Goal: Information Seeking & Learning: Learn about a topic

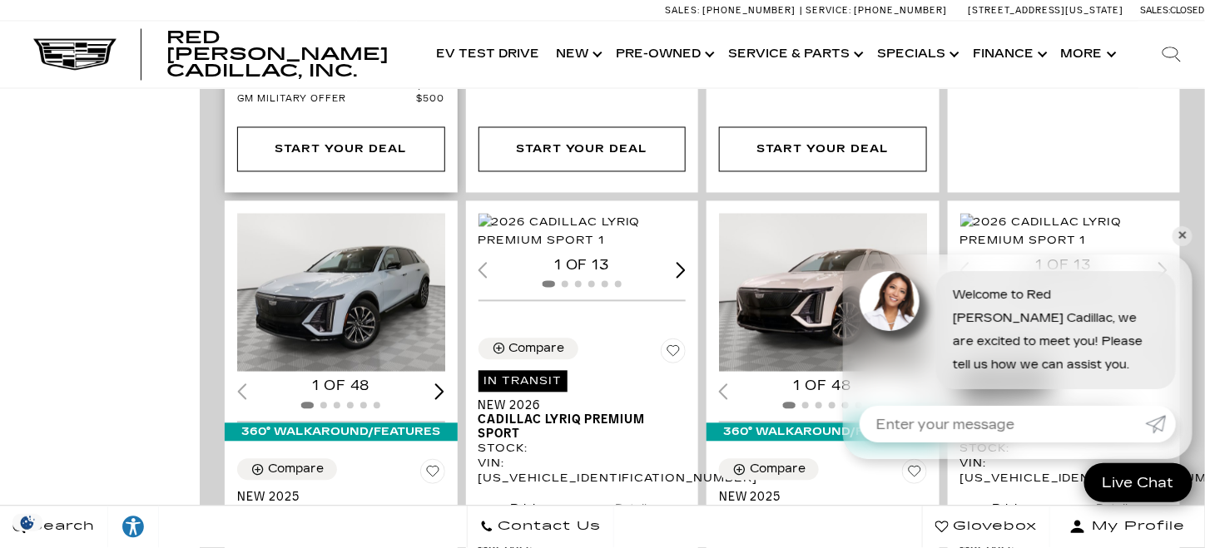
scroll to position [1108, 0]
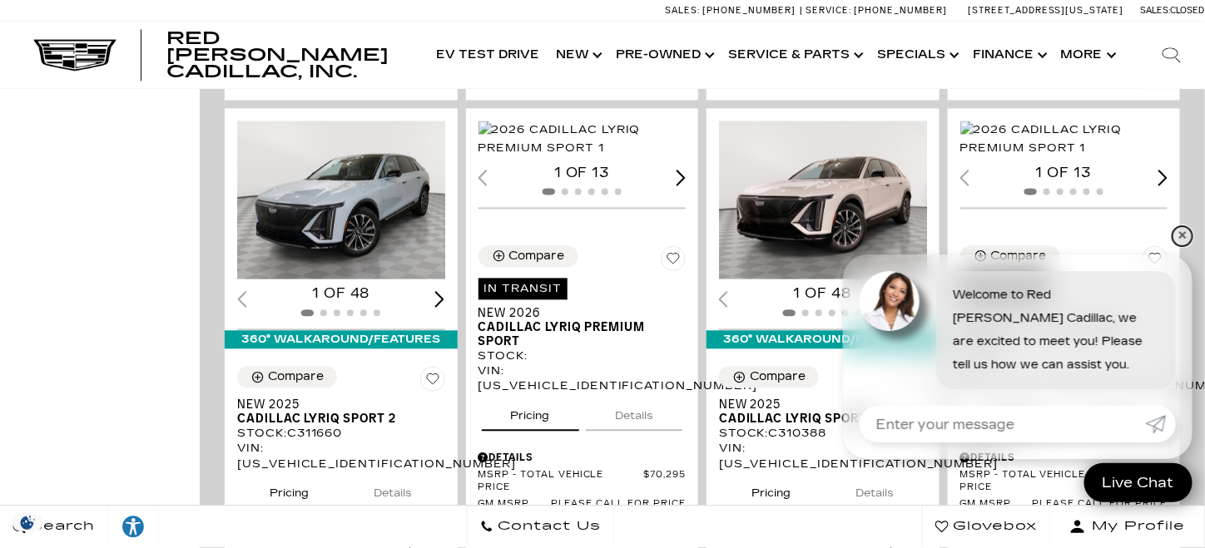
click at [1181, 234] on link "✕" at bounding box center [1183, 236] width 20 height 20
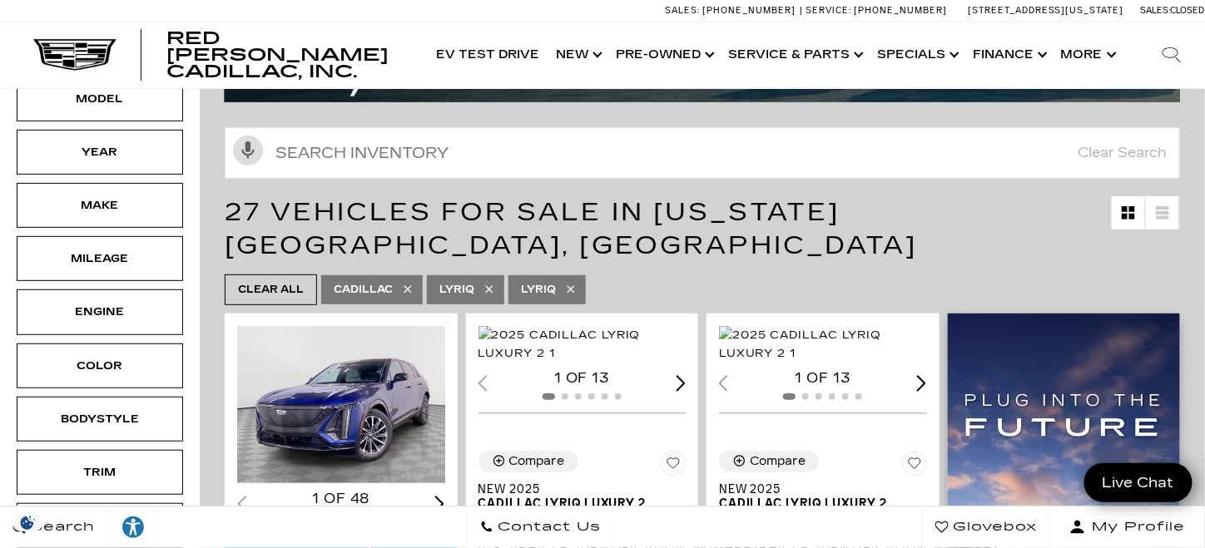
scroll to position [0, 0]
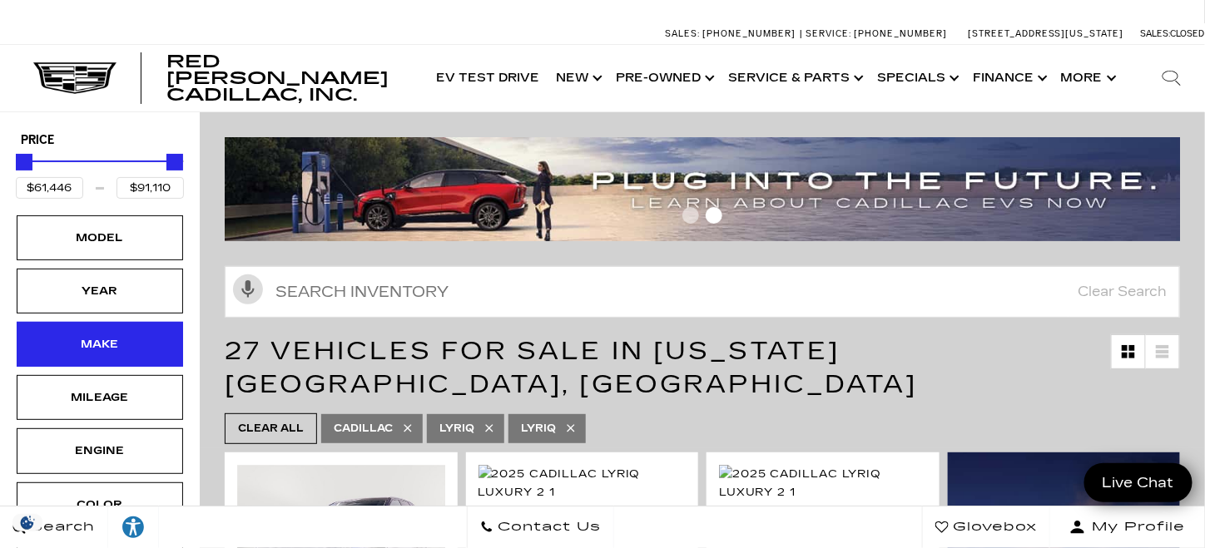
click at [114, 343] on div "Make" at bounding box center [99, 344] width 83 height 18
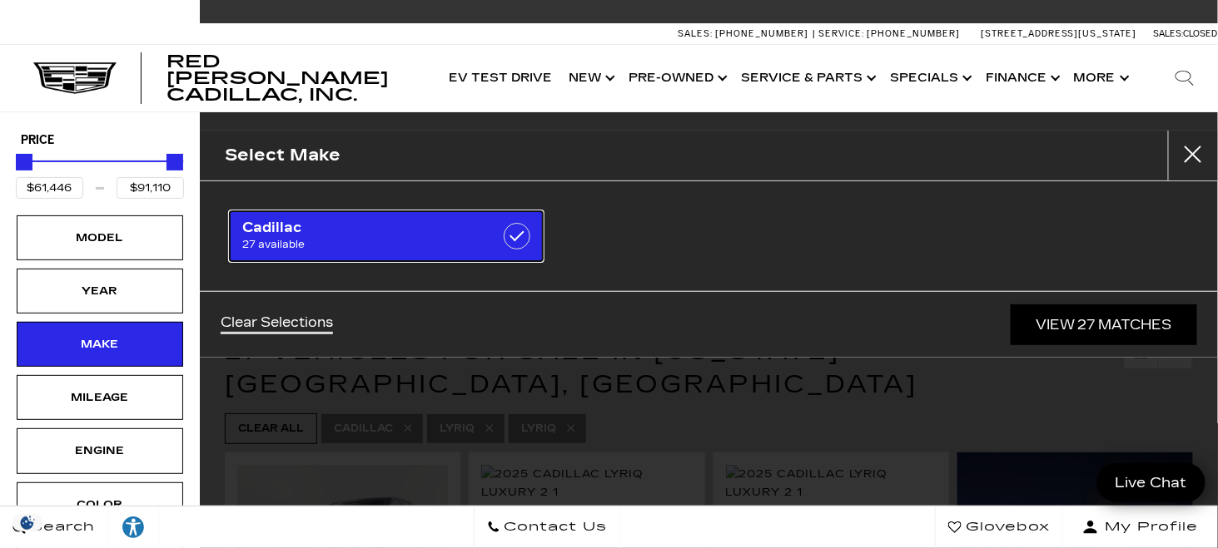
click at [516, 234] on label at bounding box center [516, 236] width 27 height 27
checkbox input "false"
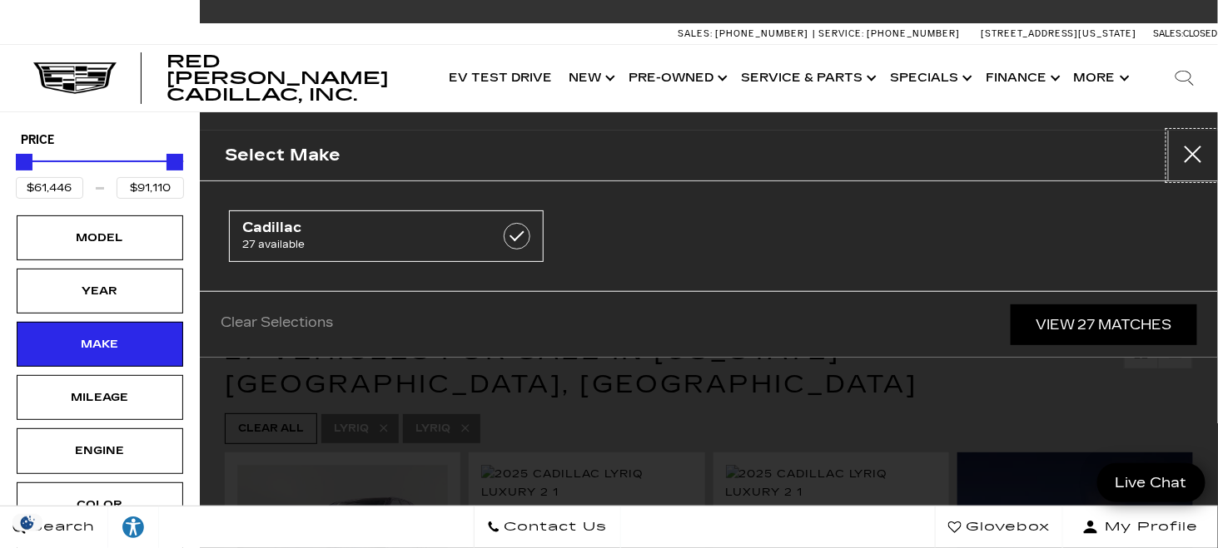
click at [1193, 153] on button "Close" at bounding box center [1193, 156] width 50 height 50
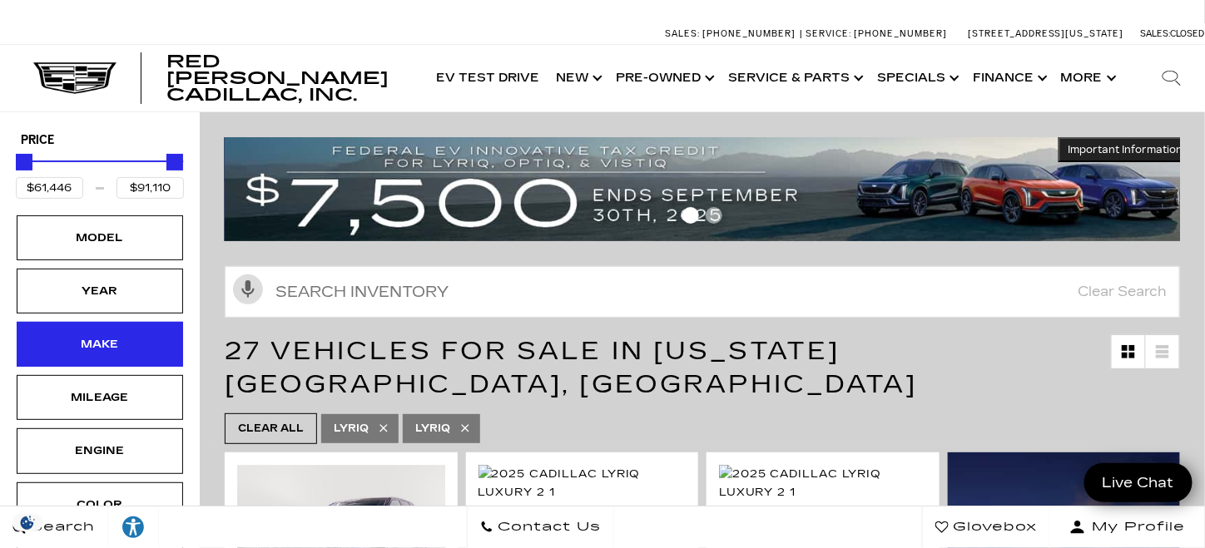
click at [137, 344] on div "Make" at bounding box center [99, 344] width 83 height 18
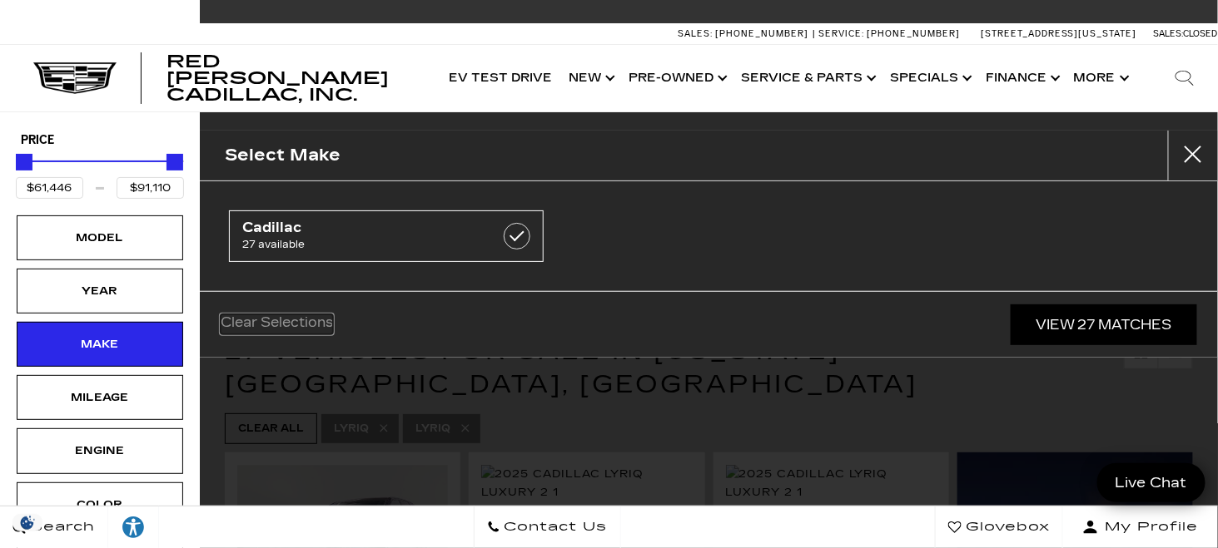
click at [300, 323] on link "Clear Selections" at bounding box center [277, 325] width 112 height 20
